Goal: Check status

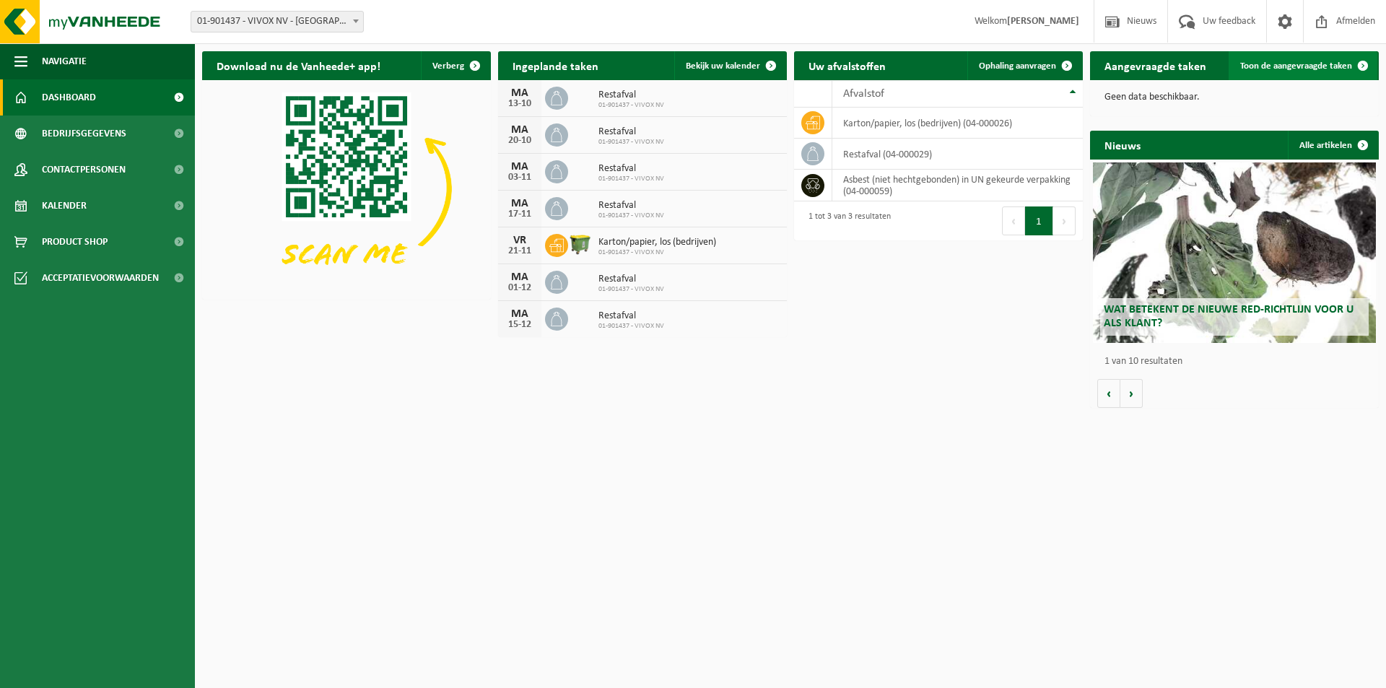
click at [1261, 71] on span "Toon de aangevraagde taken" at bounding box center [1296, 65] width 112 height 9
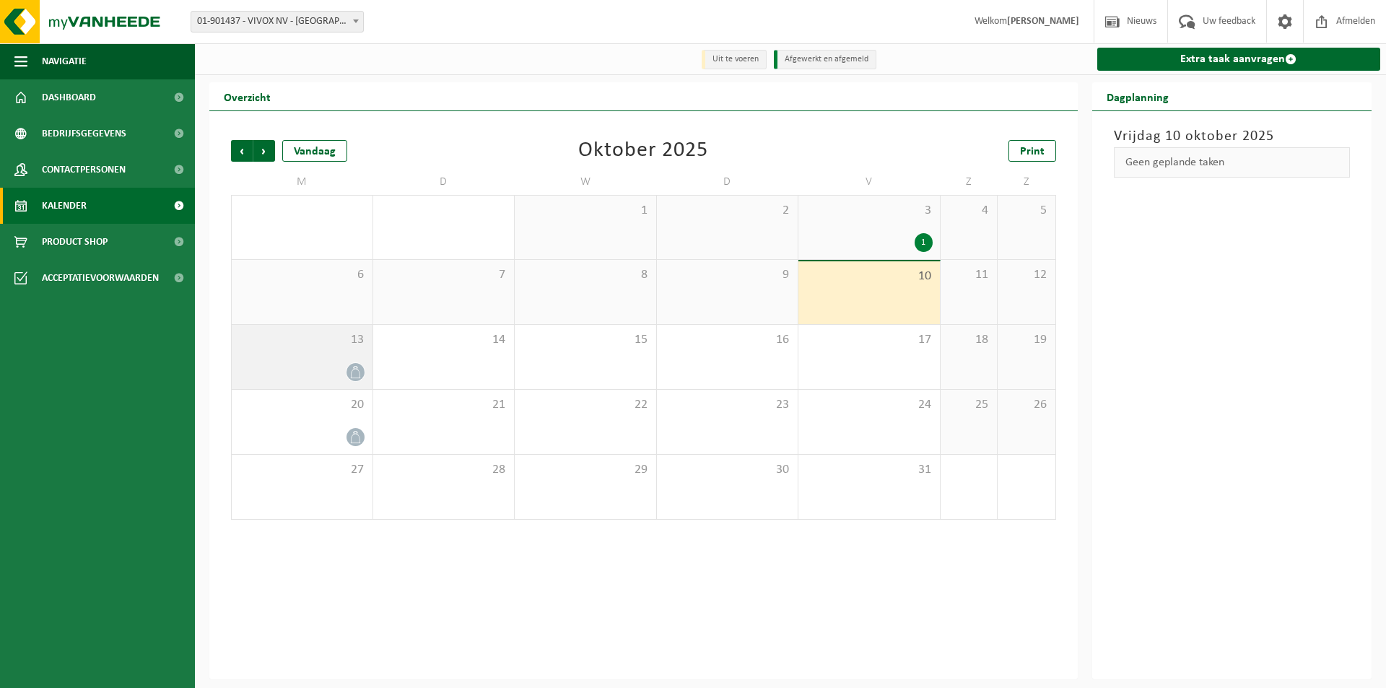
click at [346, 375] on span at bounding box center [355, 372] width 18 height 18
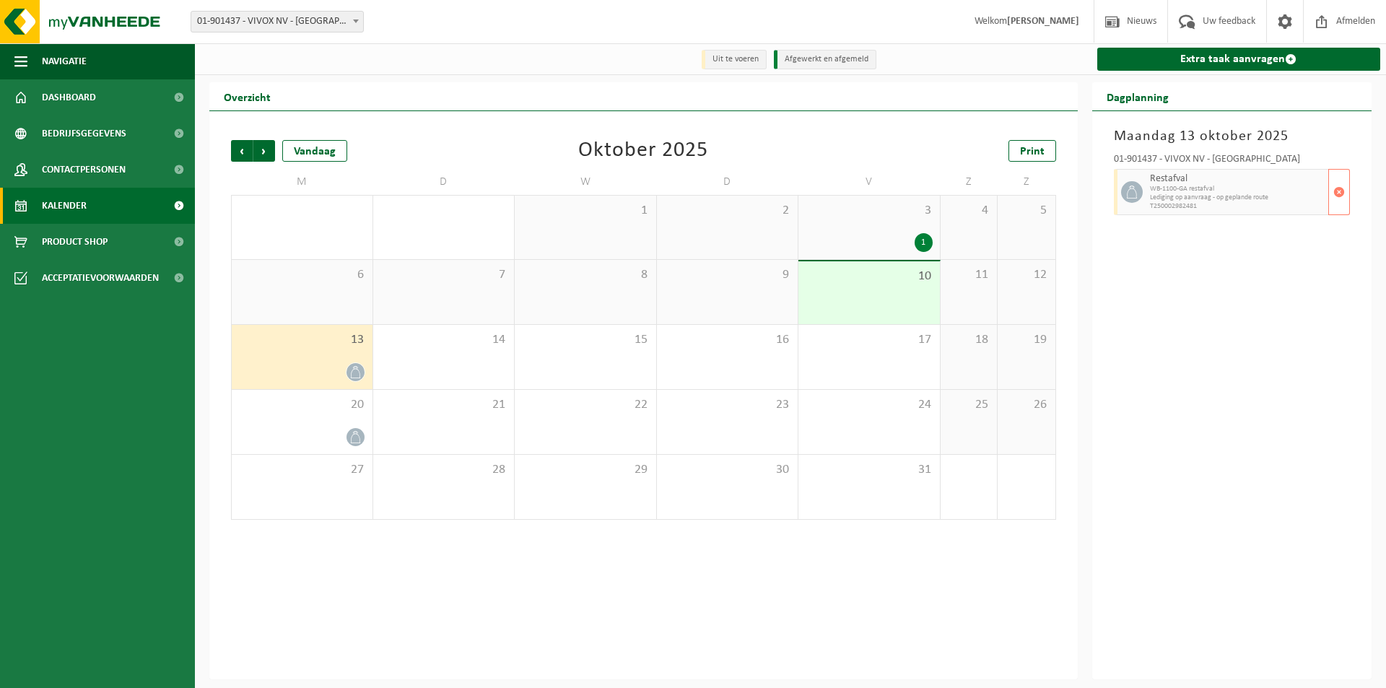
click at [1166, 206] on span "T250002982481" at bounding box center [1237, 206] width 175 height 9
